Goal: Information Seeking & Learning: Check status

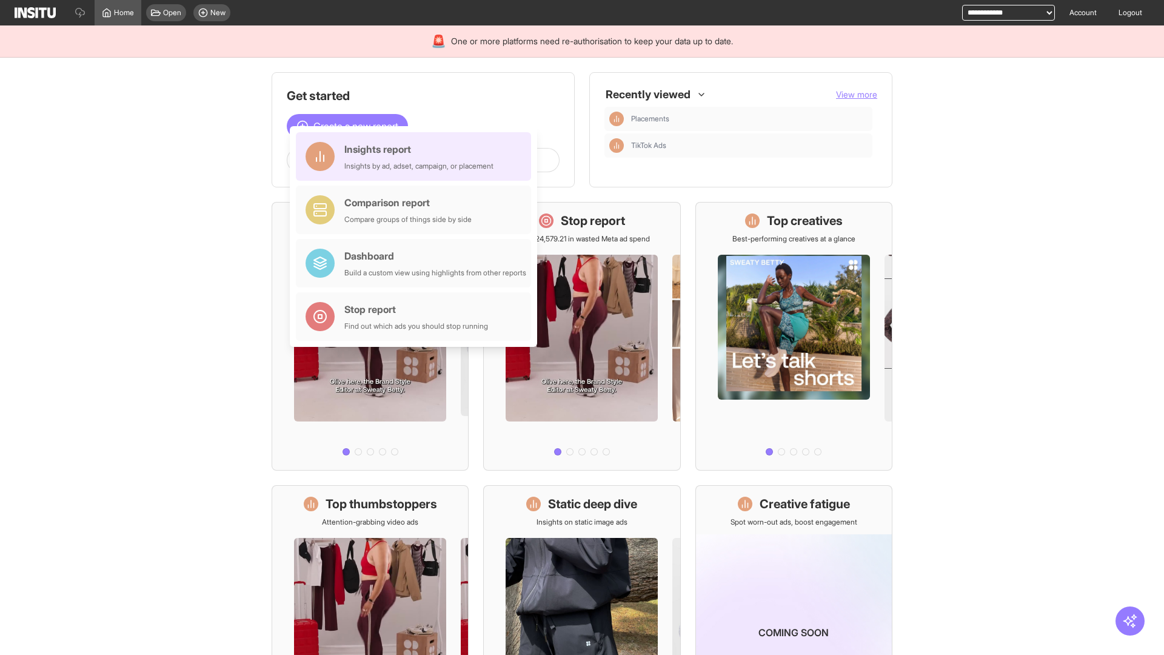
click at [416, 156] on div "Insights report Insights by ad, adset, campaign, or placement" at bounding box center [418, 156] width 149 height 29
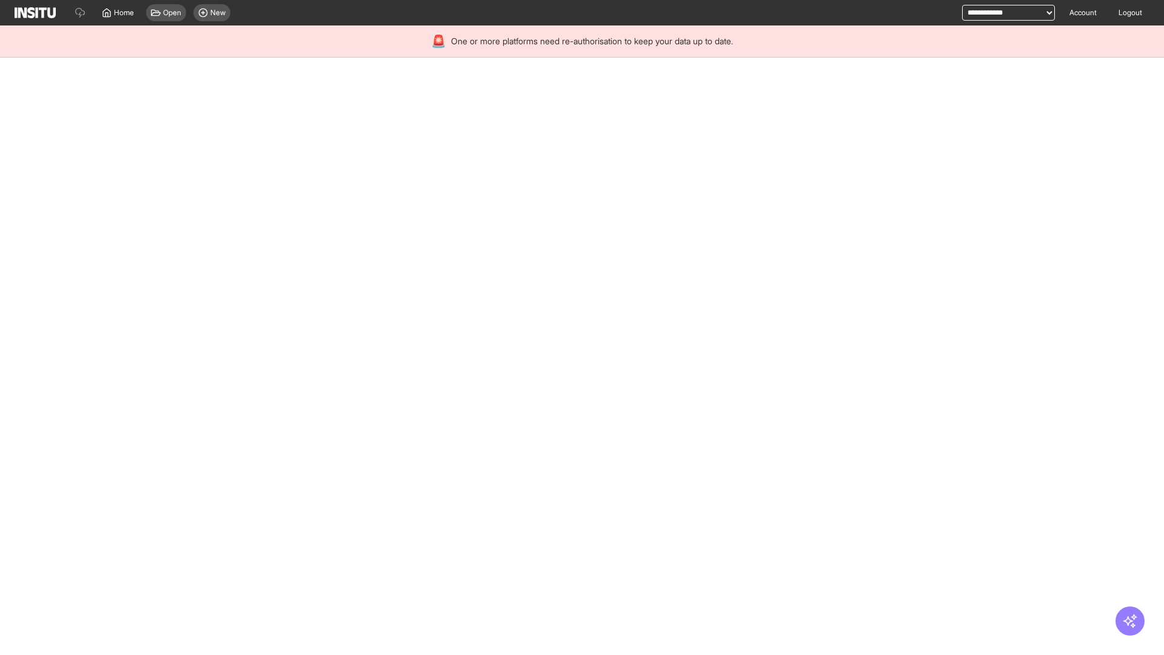
select select "**"
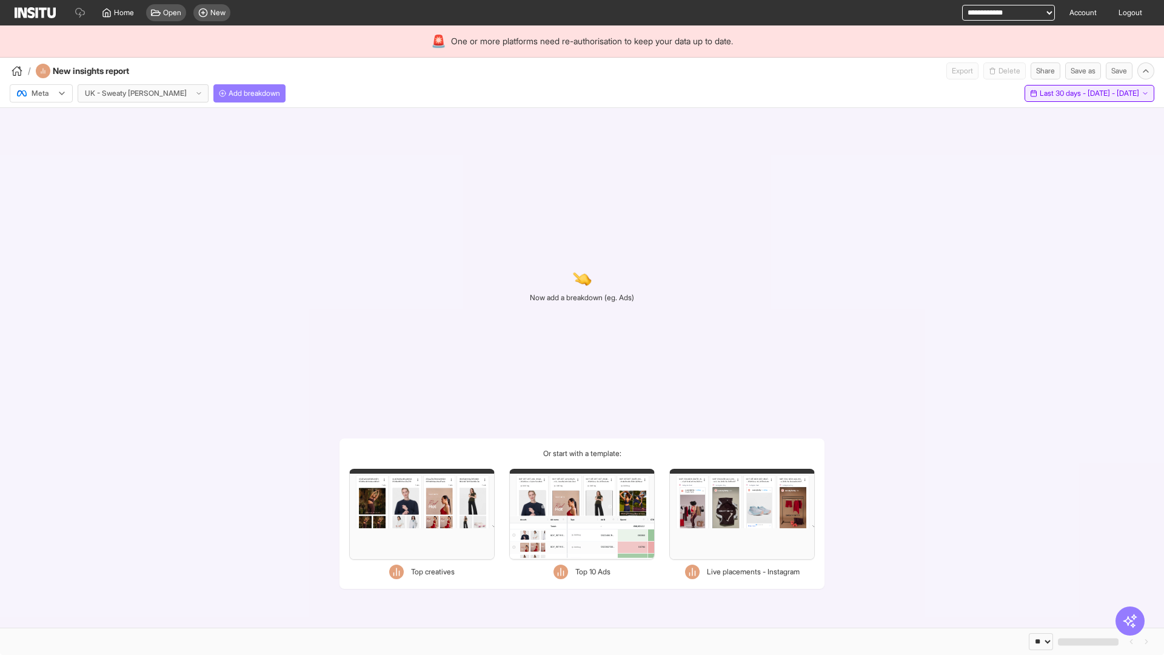
click at [1061, 93] on span "Last 30 days - [DATE] - [DATE]" at bounding box center [1088, 93] width 99 height 10
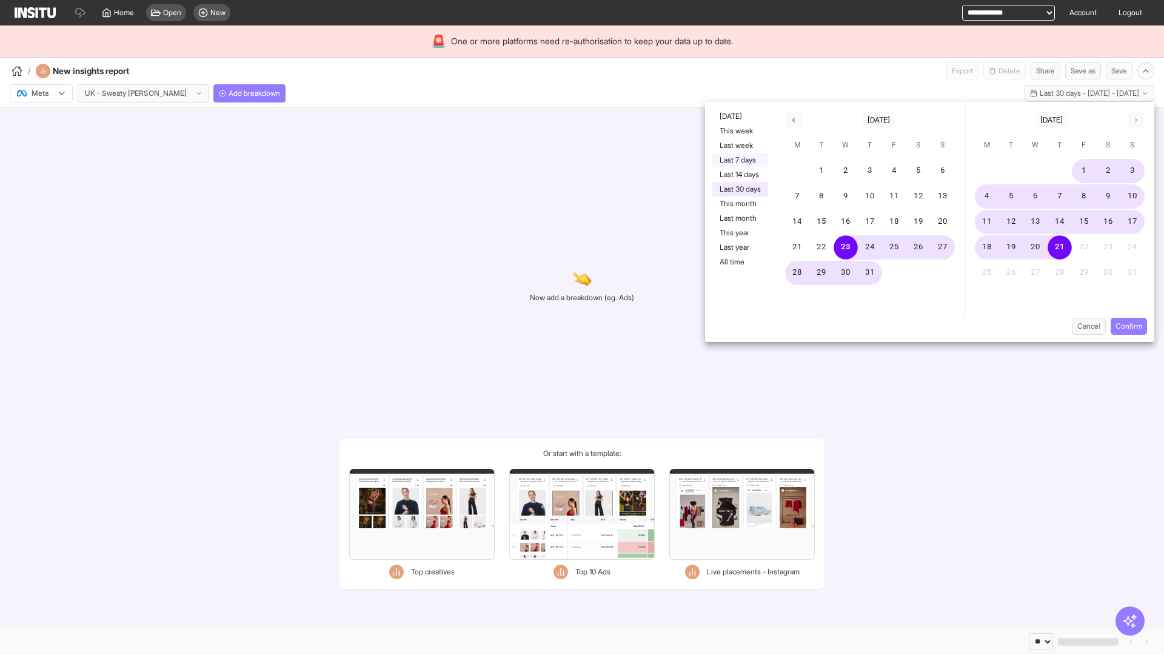
click at [739, 160] on button "Last 7 days" at bounding box center [740, 160] width 56 height 15
